Goal: Check status: Check status

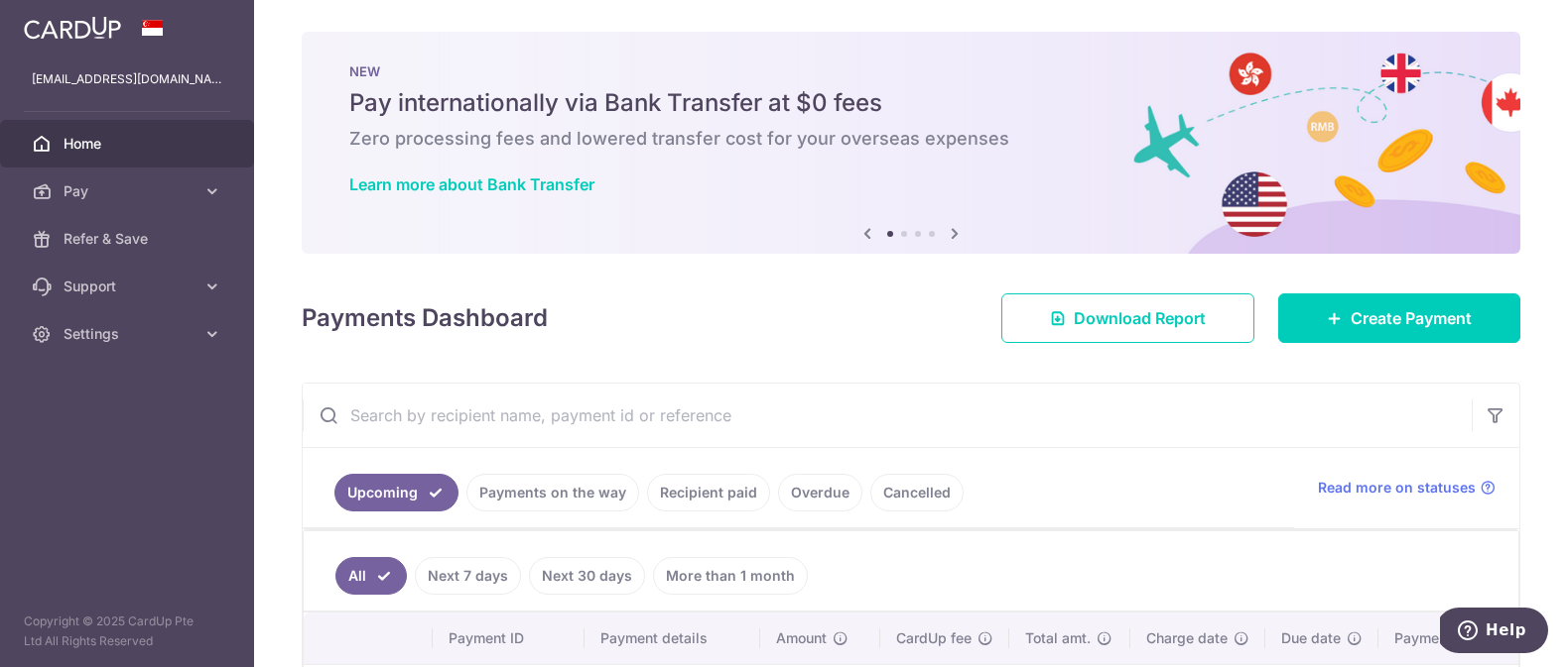
click at [711, 480] on link "Recipient paid" at bounding box center [709, 493] width 124 height 38
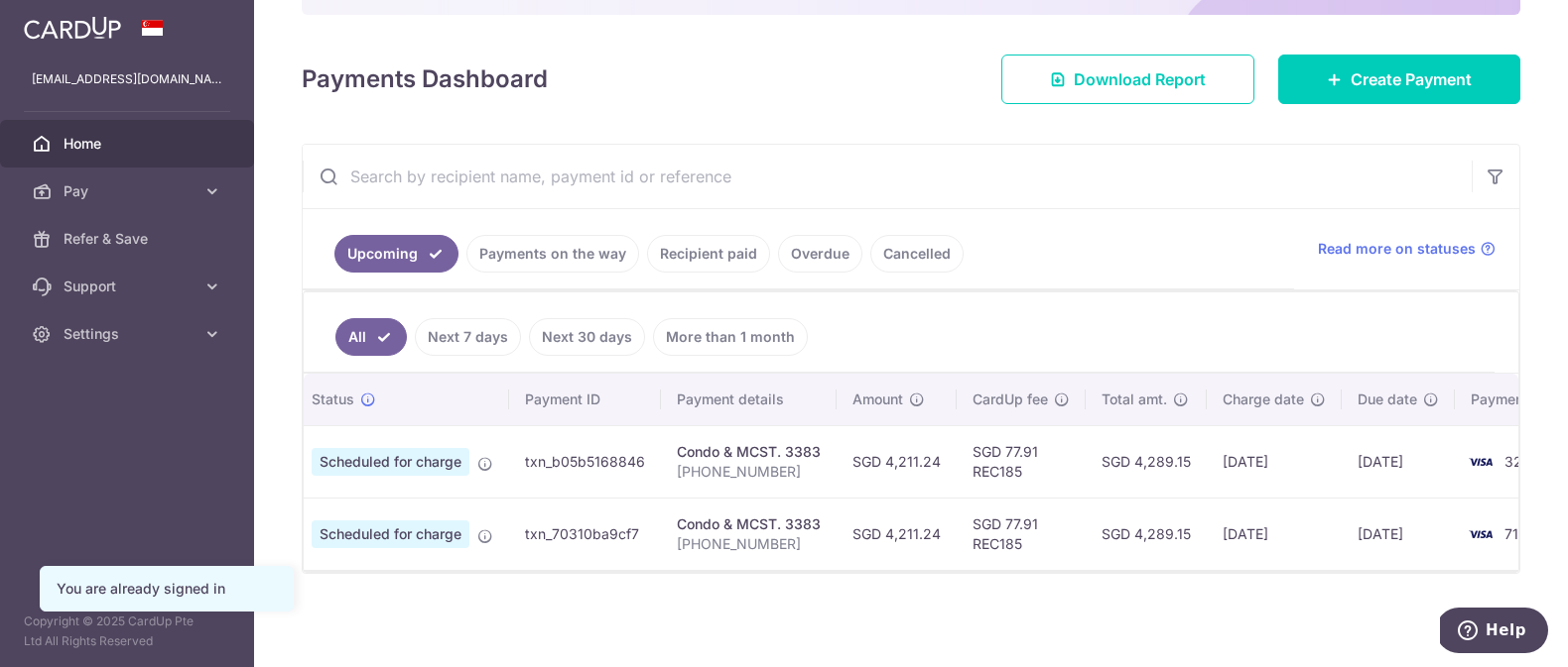
scroll to position [0, 125]
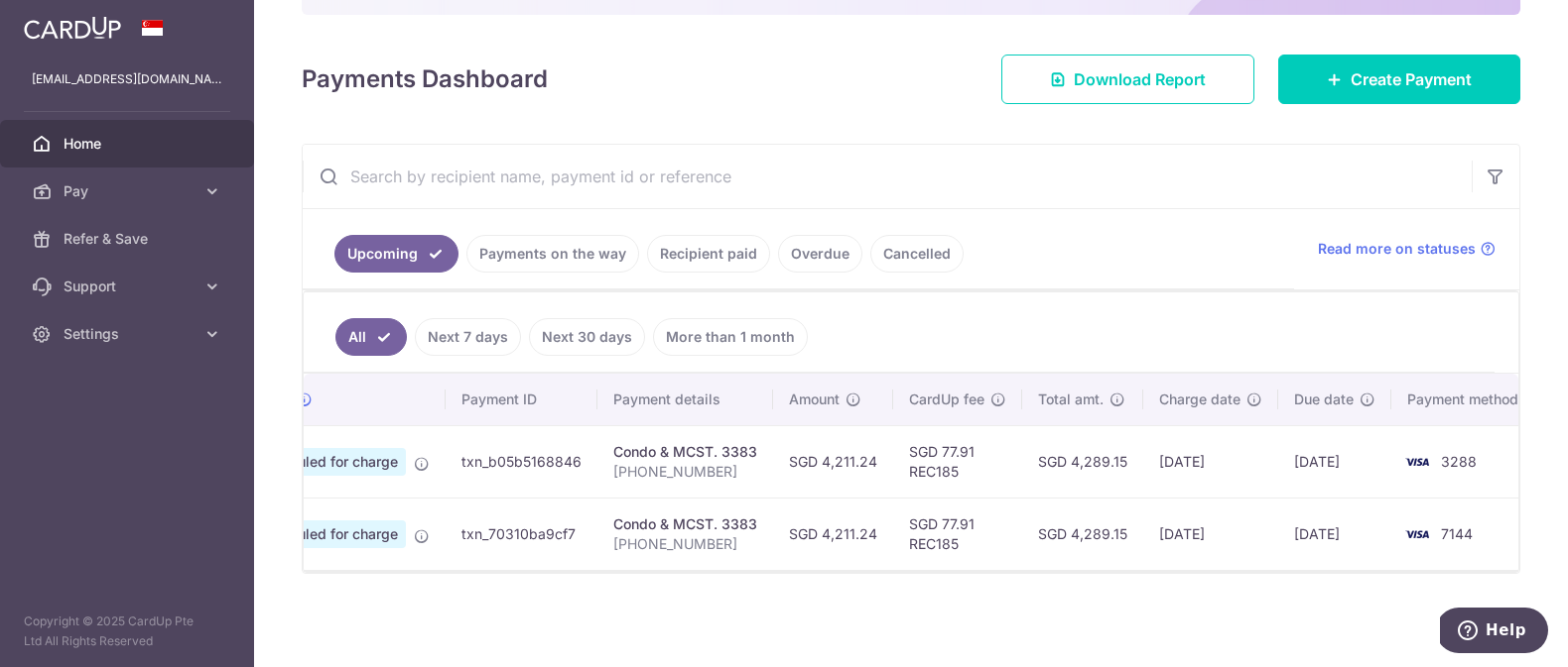
scroll to position [0, 125]
